Goal: Information Seeking & Learning: Learn about a topic

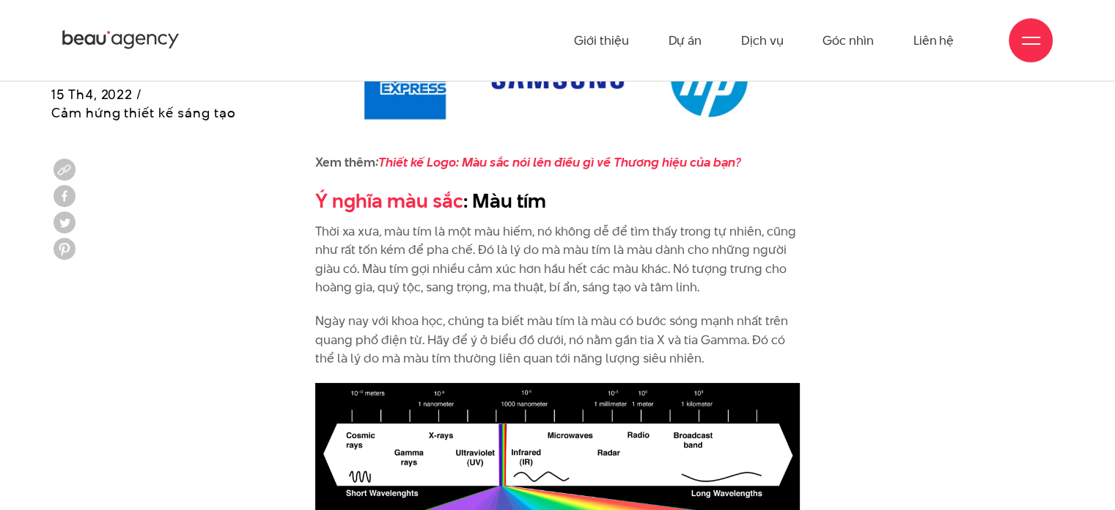
scroll to position [4546, 0]
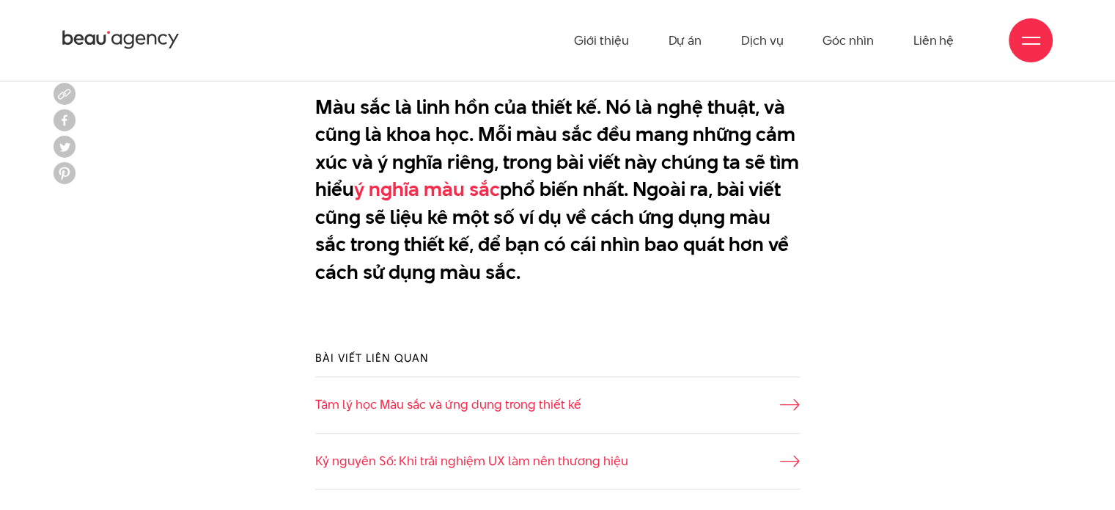
scroll to position [733, 0]
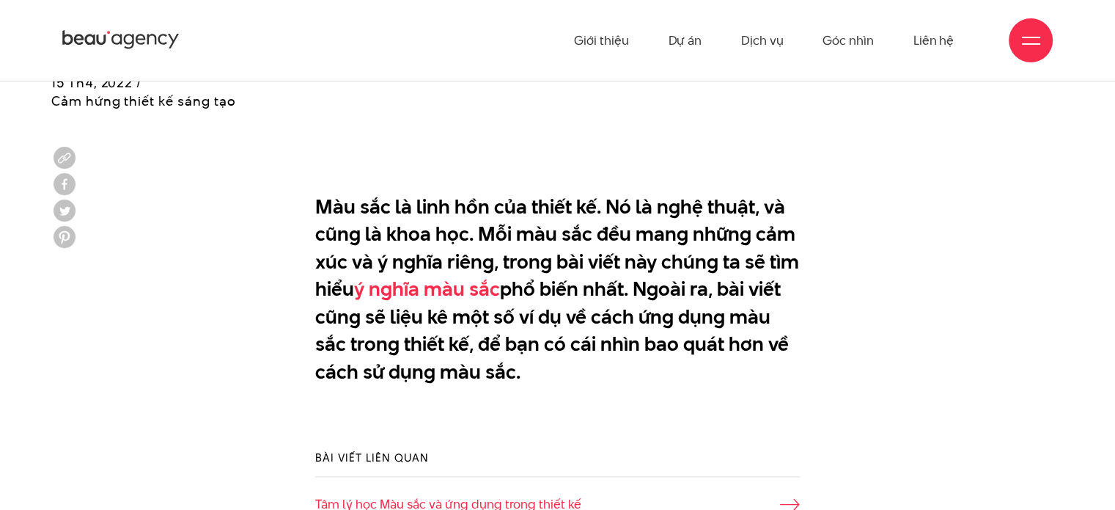
drag, startPoint x: 319, startPoint y: 207, endPoint x: 620, endPoint y: 372, distance: 342.5
click at [620, 372] on p "Màu sắc là linh hồn của thiết kế. Nó là nghệ thuật, và cũng là khoa học. Mỗi mà…" at bounding box center [557, 303] width 485 height 220
copy p "Màu sắc là linh hồn của thiết kế. Nó là nghệ thuật, và cũng là khoa học. Mỗi mà…"
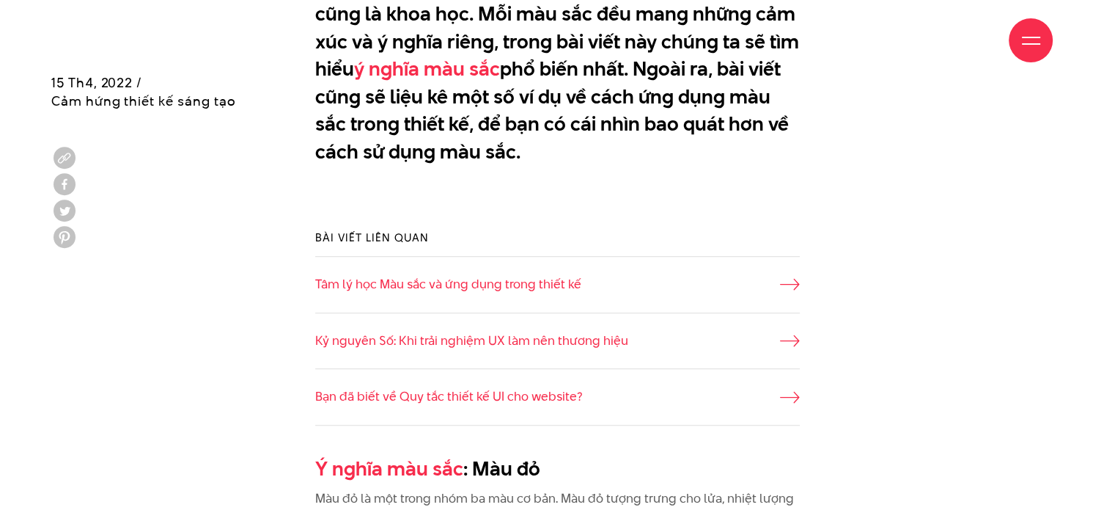
click at [826, 246] on div "Bài viết liên quan Tâm lý học Màu sắc và ứng dụng trong thiết kế Kỷ nguyên Số: …" at bounding box center [557, 327] width 1013 height 240
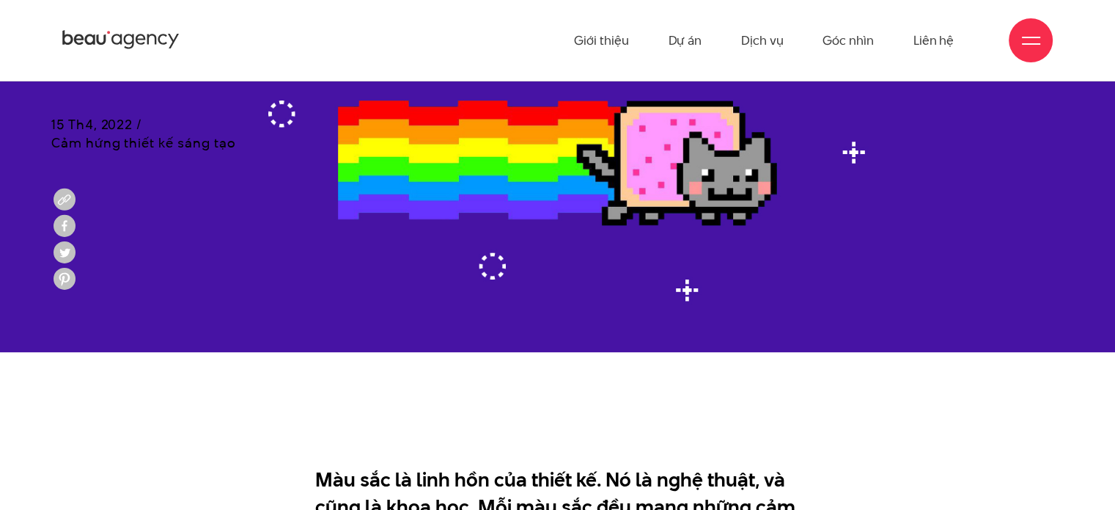
scroll to position [440, 0]
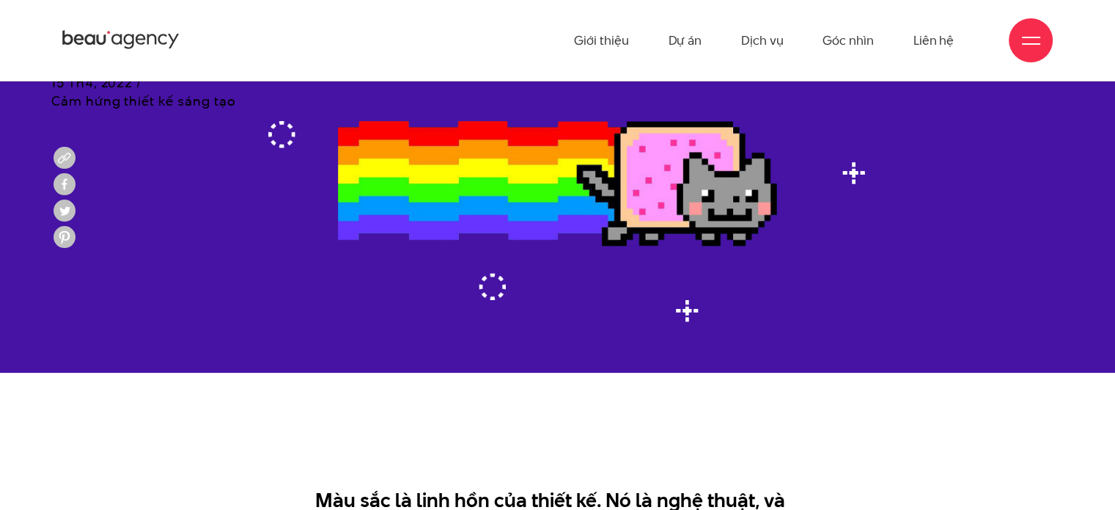
click at [446, 213] on img at bounding box center [557, 184] width 1115 height 378
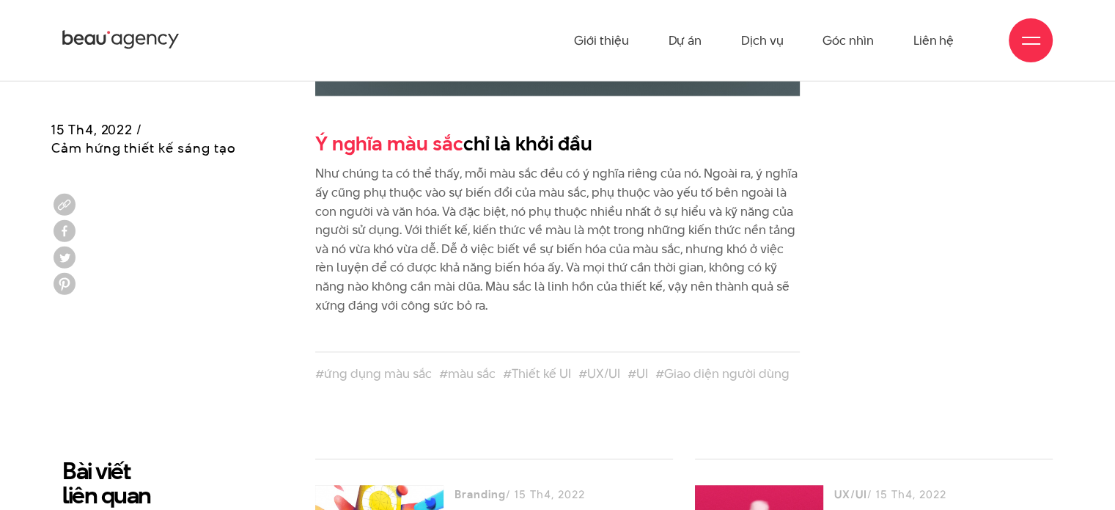
scroll to position [6818, 0]
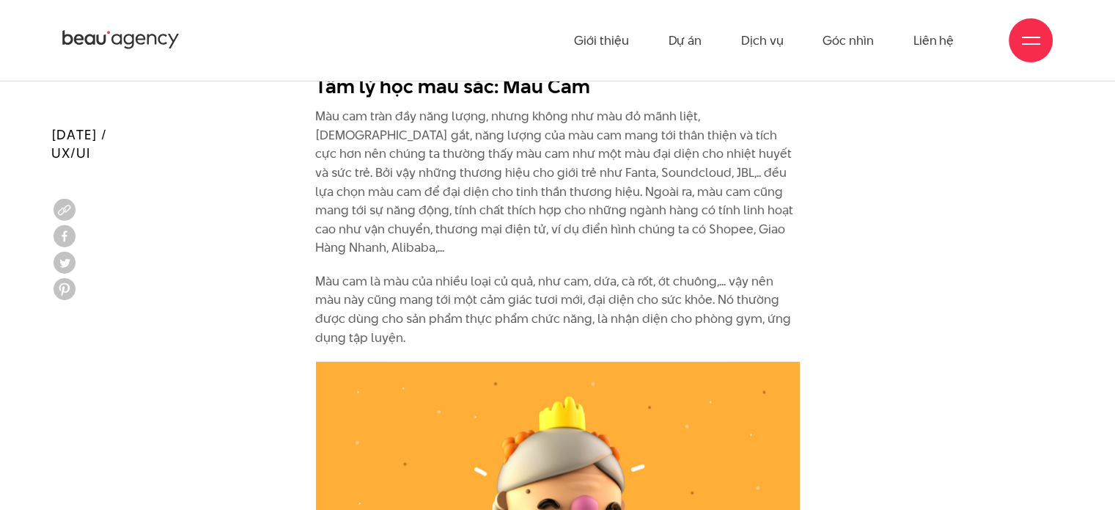
scroll to position [2419, 0]
